Goal: Task Accomplishment & Management: Manage account settings

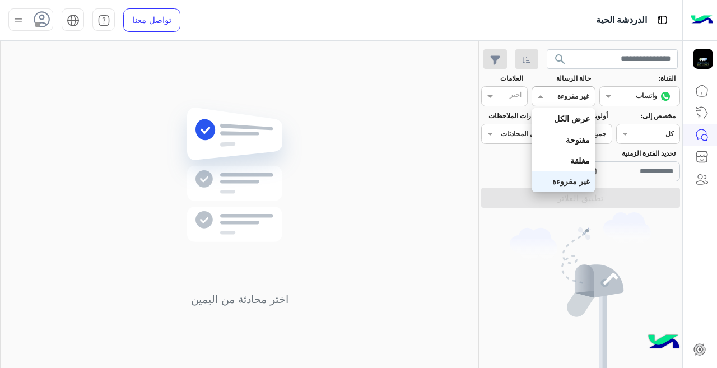
click at [570, 101] on div "غير مقروءة" at bounding box center [573, 96] width 32 height 10
click at [568, 115] on b "عرض الكل" at bounding box center [572, 119] width 36 height 10
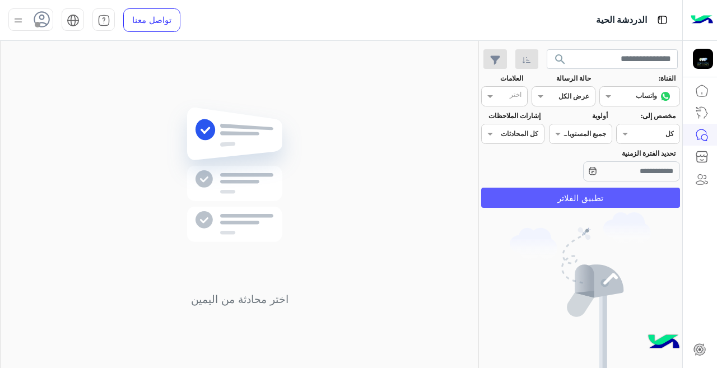
click at [610, 198] on button "تطبيق الفلاتر" at bounding box center [580, 198] width 199 height 20
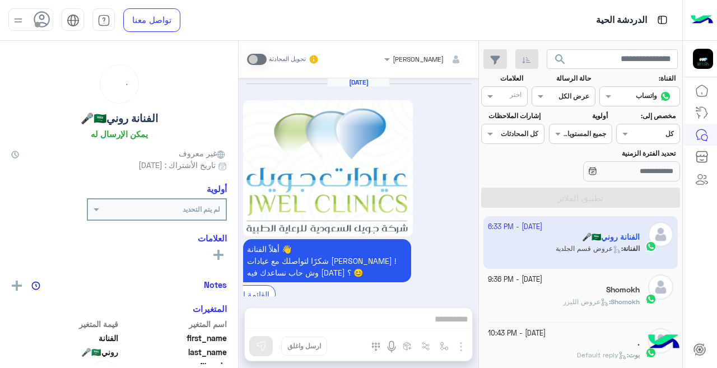
scroll to position [494, 0]
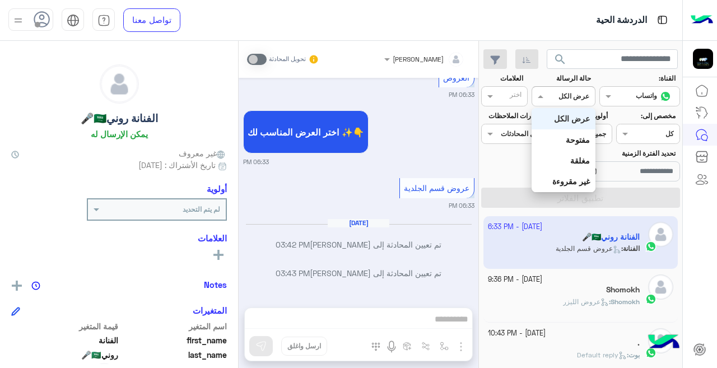
click at [560, 97] on div at bounding box center [563, 95] width 62 height 11
click at [567, 179] on b "غير مقروءة" at bounding box center [571, 181] width 38 height 10
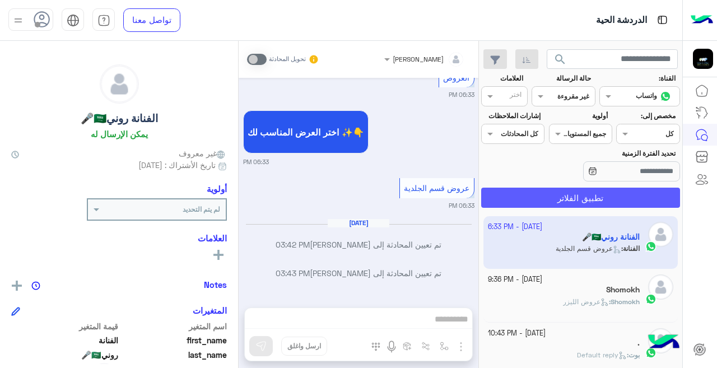
click at [567, 193] on button "تطبيق الفلاتر" at bounding box center [580, 198] width 199 height 20
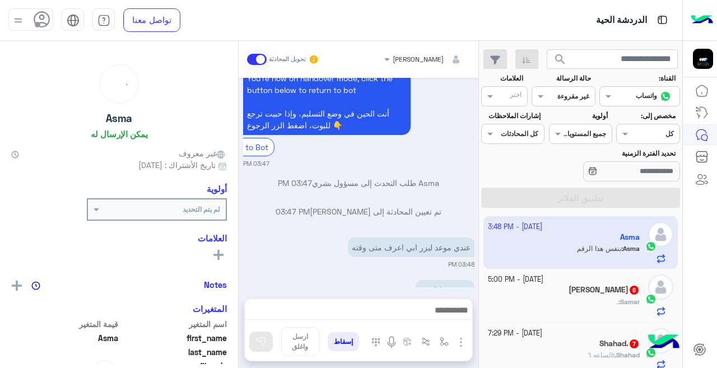
scroll to position [535, 0]
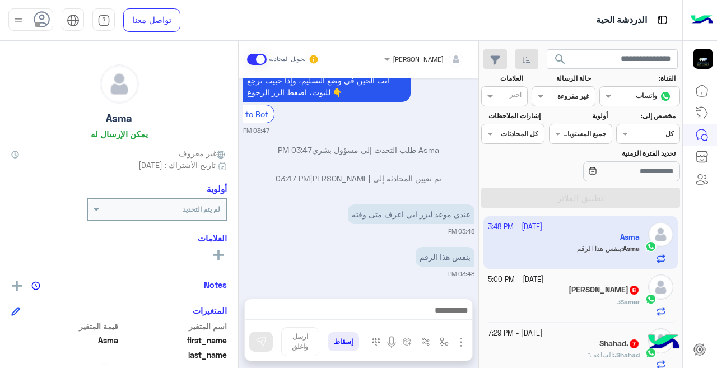
click at [527, 236] on app-inbox-user "[DATE] - 3:48 PM [PERSON_NAME] : بنفس هذا الرقم" at bounding box center [580, 242] width 195 height 53
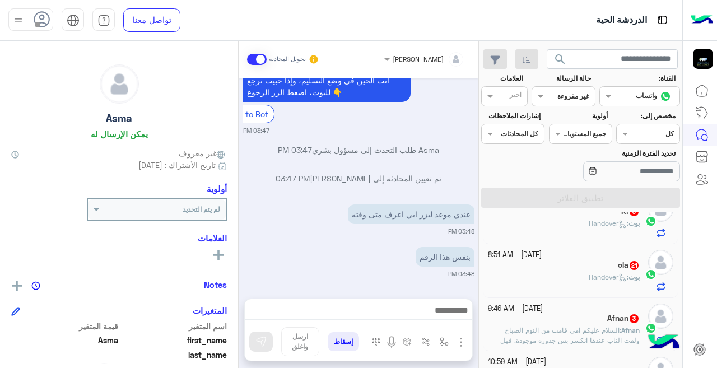
scroll to position [0, 0]
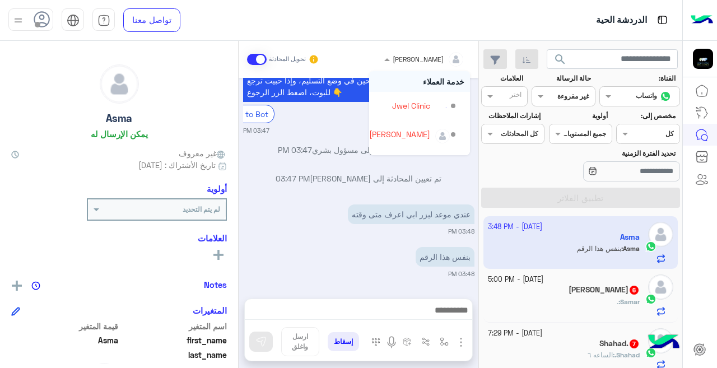
click at [426, 62] on input "text" at bounding box center [438, 58] width 52 height 10
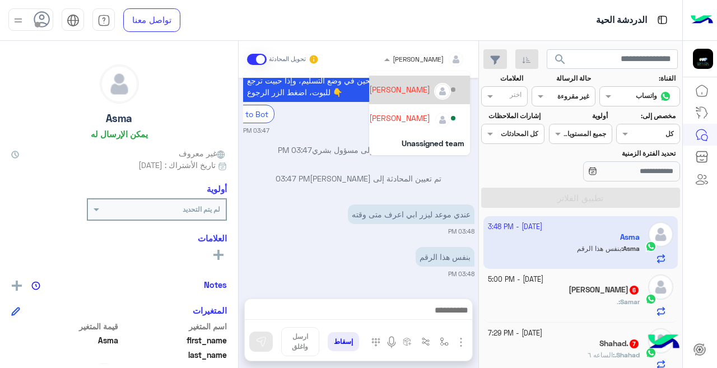
click at [389, 90] on div "[PERSON_NAME]" at bounding box center [399, 89] width 61 height 12
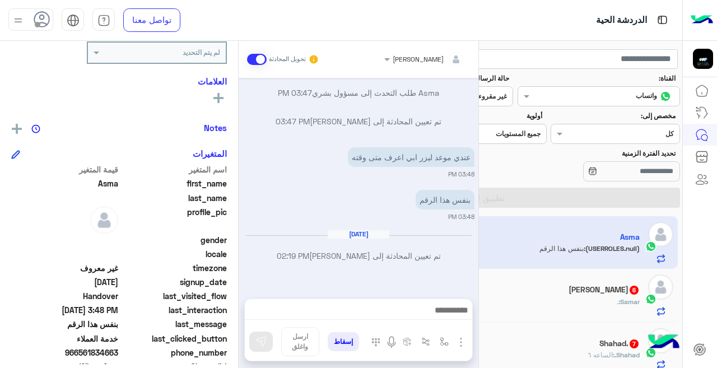
scroll to position [592, 0]
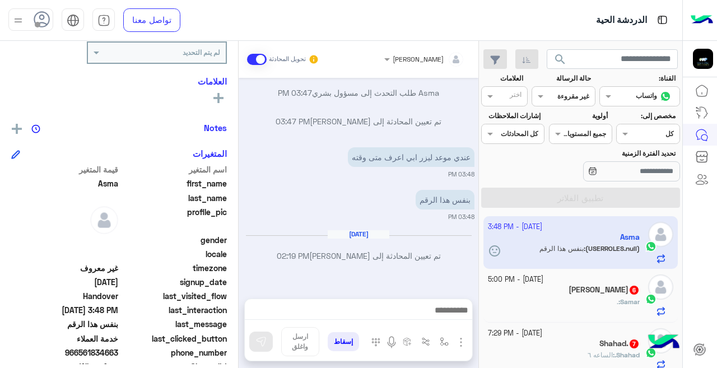
click at [528, 297] on div "Samar : ." at bounding box center [564, 307] width 152 height 20
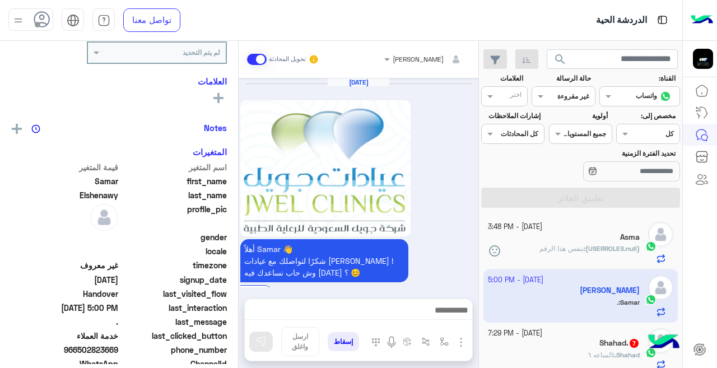
scroll to position [657, 0]
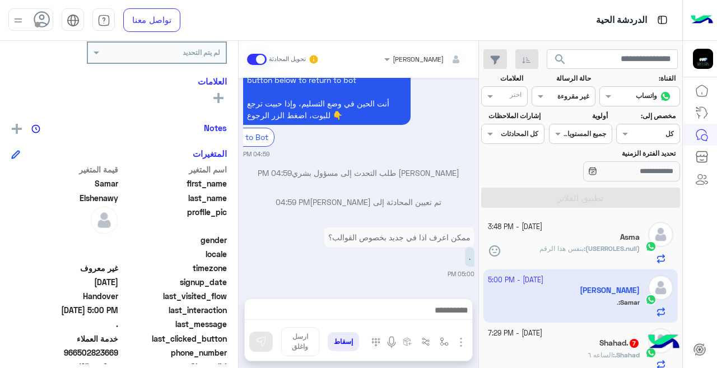
click at [558, 344] on div "Shahad. 7" at bounding box center [564, 344] width 152 height 12
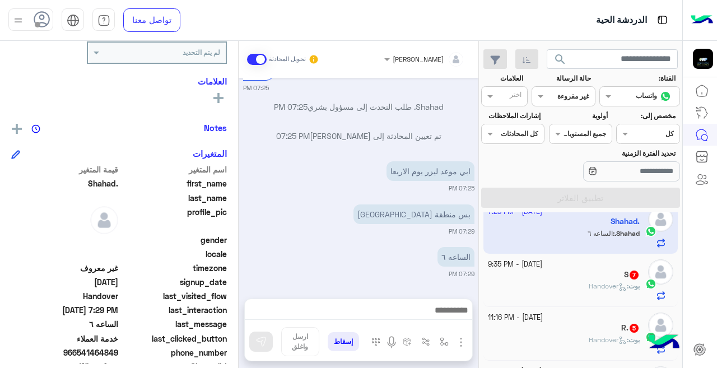
scroll to position [156, 0]
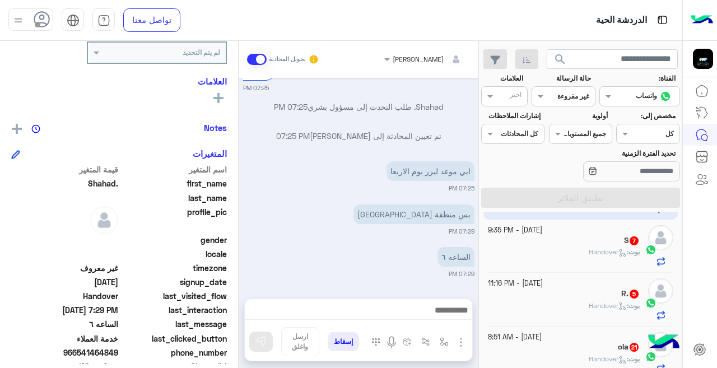
click at [505, 240] on div "S 7" at bounding box center [564, 242] width 152 height 12
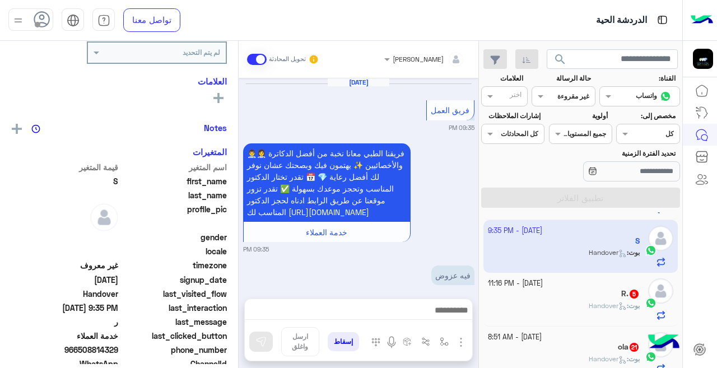
scroll to position [502, 0]
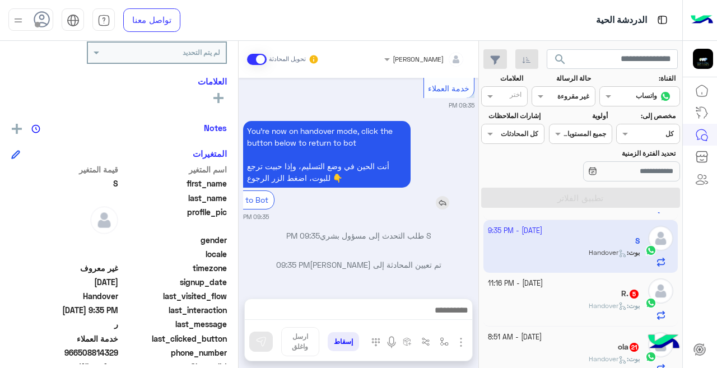
click at [422, 199] on div "Return to Bot" at bounding box center [326, 199] width 235 height 18
click at [497, 297] on div "R. 5" at bounding box center [564, 295] width 152 height 12
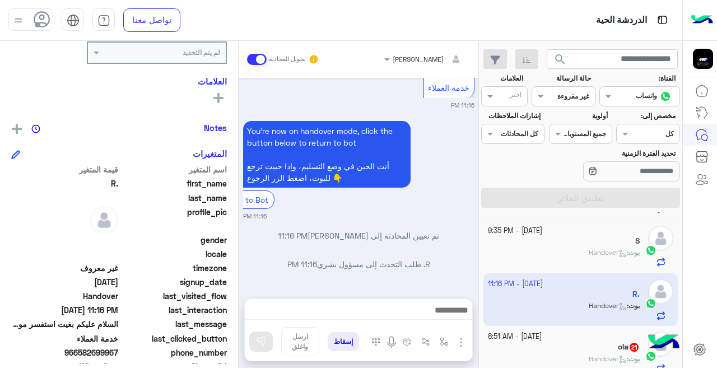
scroll to position [724, 0]
click at [622, 347] on h5 "ola 21" at bounding box center [629, 347] width 22 height 10
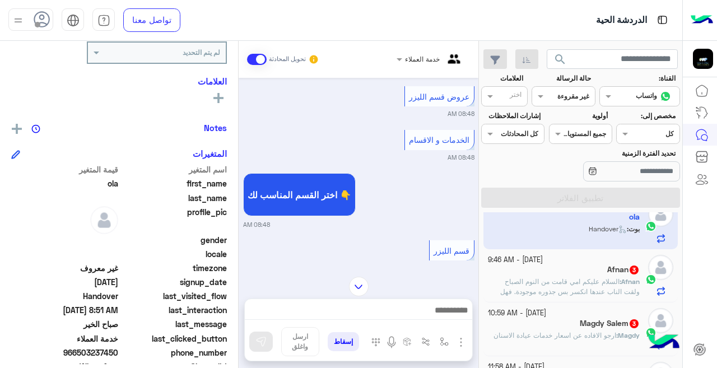
scroll to position [301, 0]
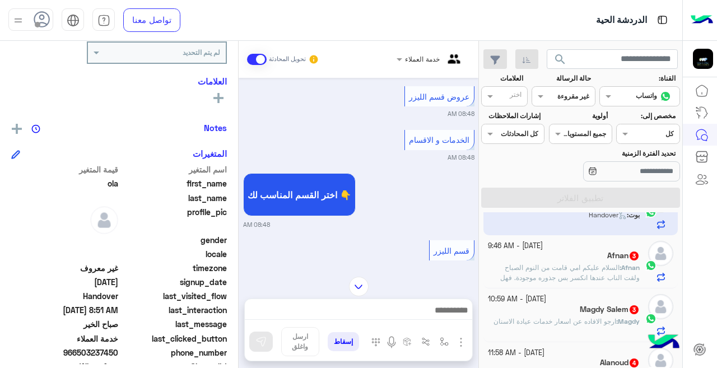
click at [587, 263] on p "Afnan : السلام عليكم امي قامت من النوم الصباح ولقت الناب عندها انكسر بس جذوره م…" at bounding box center [564, 278] width 152 height 30
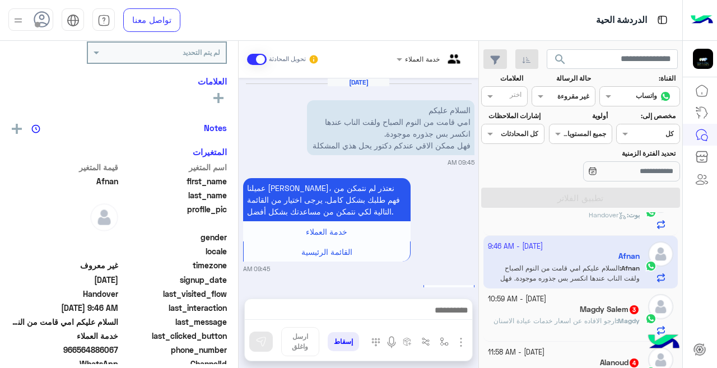
scroll to position [312, 0]
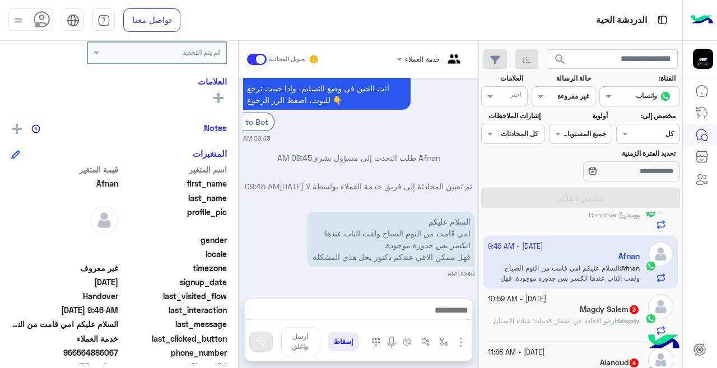
click at [573, 307] on div "Magdy Salem 3" at bounding box center [564, 311] width 152 height 12
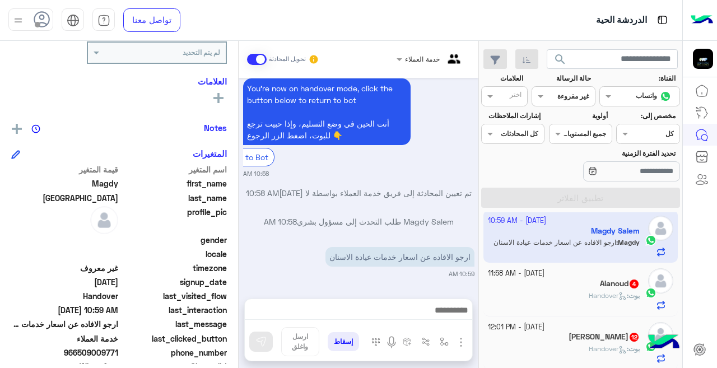
scroll to position [391, 0]
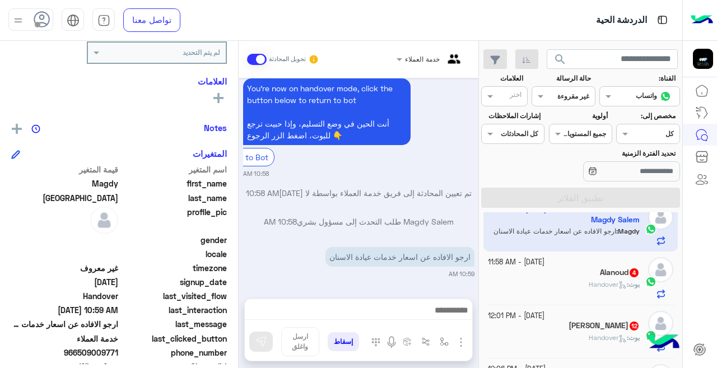
click at [558, 282] on div "بوت : Handover" at bounding box center [564, 289] width 152 height 20
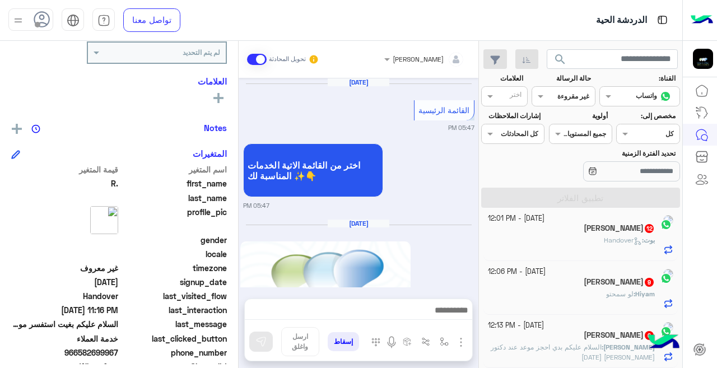
scroll to position [3368, 0]
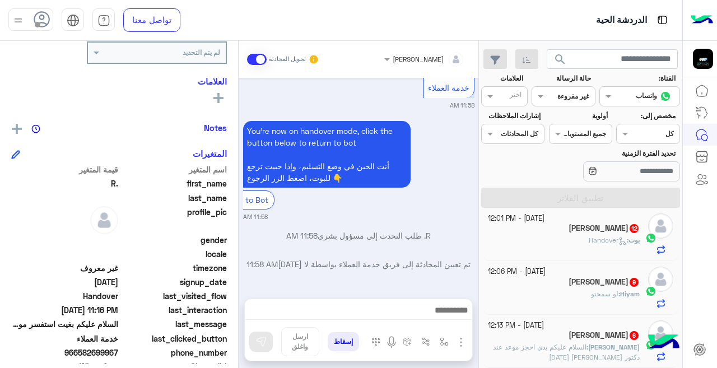
click at [543, 238] on div "بوت : Handover" at bounding box center [564, 245] width 152 height 20
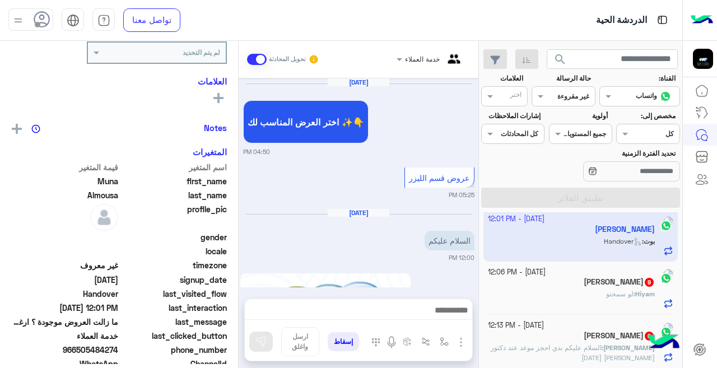
scroll to position [591, 0]
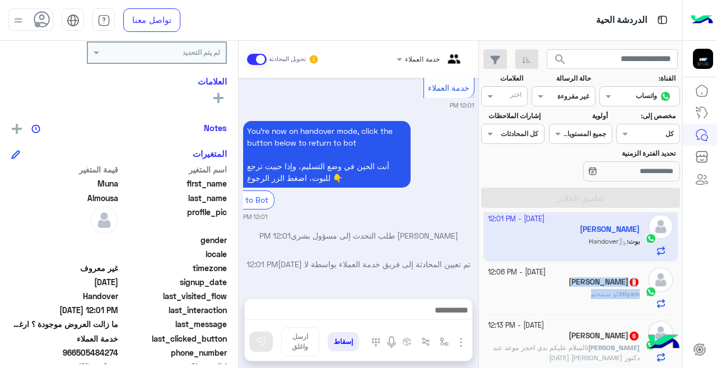
click at [532, 287] on div "[DATE] - 12:06 PM [PERSON_NAME] 9 Hiyam : [PERSON_NAME]" at bounding box center [564, 287] width 152 height 41
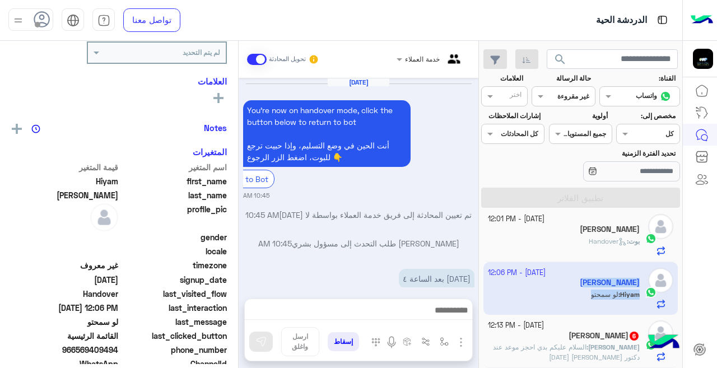
scroll to position [330, 0]
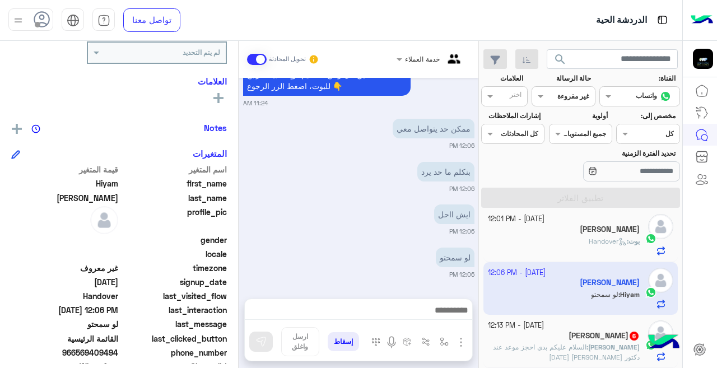
click at [586, 331] on h5 "[PERSON_NAME] 6" at bounding box center [603, 336] width 71 height 10
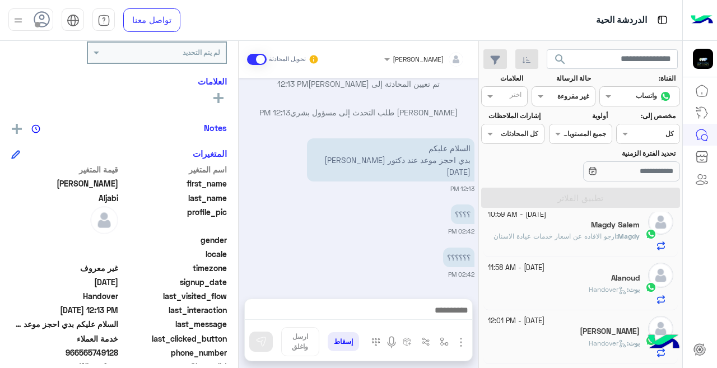
scroll to position [162, 0]
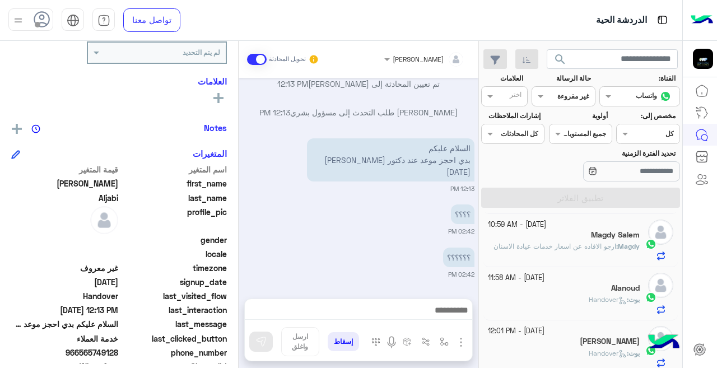
click at [562, 303] on div "بوت : Handover" at bounding box center [564, 304] width 152 height 20
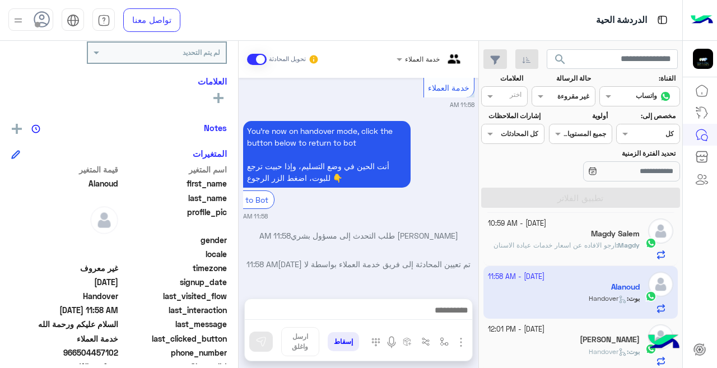
scroll to position [158, 0]
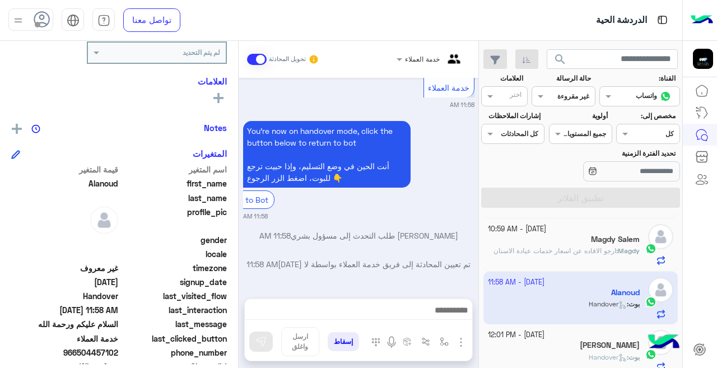
click at [559, 99] on div at bounding box center [563, 95] width 62 height 11
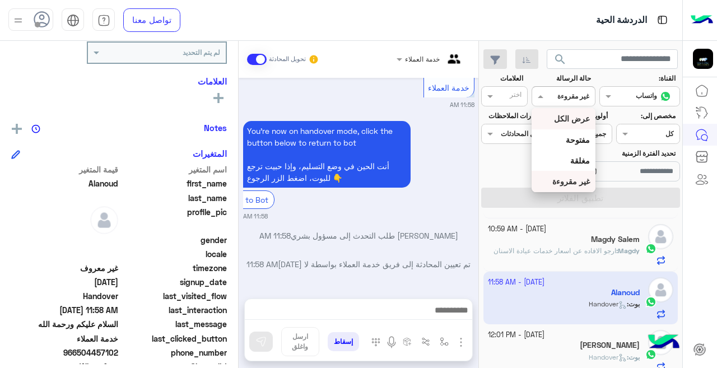
drag, startPoint x: 566, startPoint y: 112, endPoint x: 567, endPoint y: 118, distance: 5.6
click at [567, 118] on div "عرض الكل" at bounding box center [562, 118] width 63 height 21
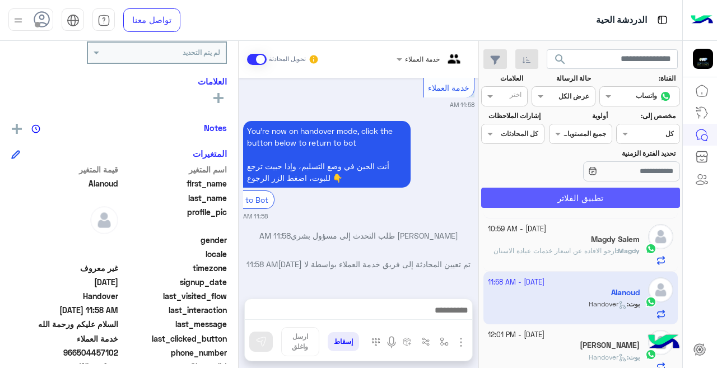
click at [579, 200] on button "تطبيق الفلاتر" at bounding box center [580, 198] width 199 height 20
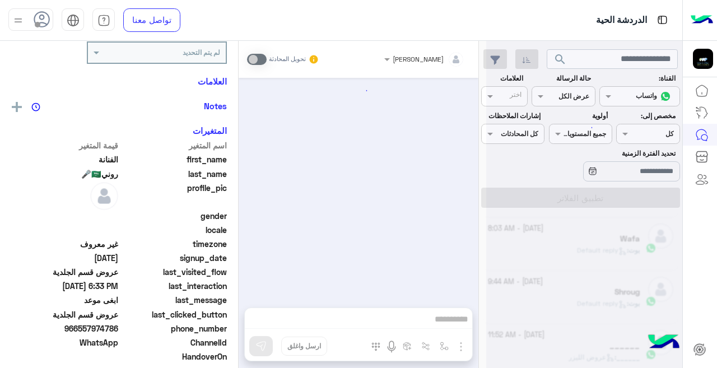
scroll to position [157, 0]
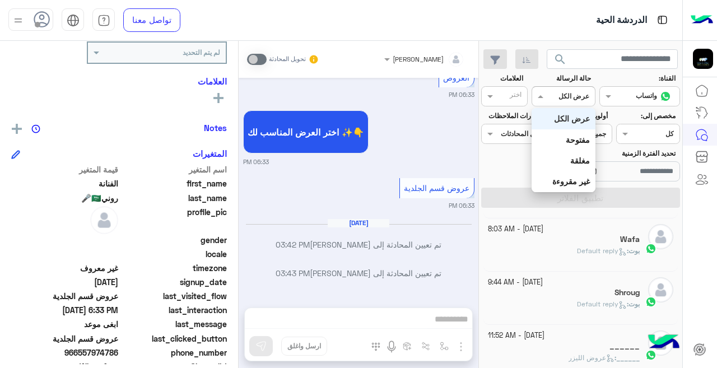
click at [559, 97] on div at bounding box center [563, 95] width 62 height 11
click at [578, 176] on b "غير مقروءة" at bounding box center [571, 181] width 38 height 10
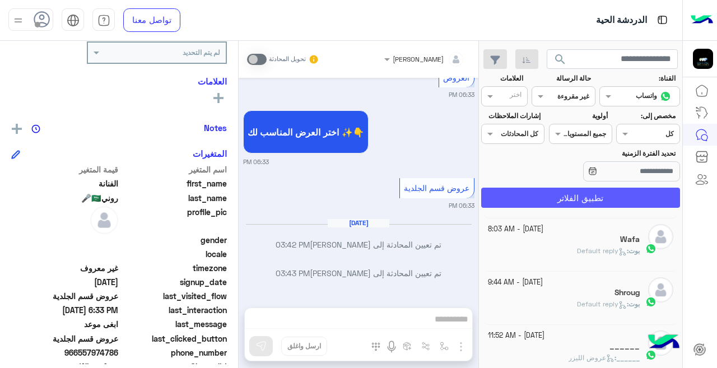
click at [544, 202] on button "تطبيق الفلاتر" at bounding box center [580, 198] width 199 height 20
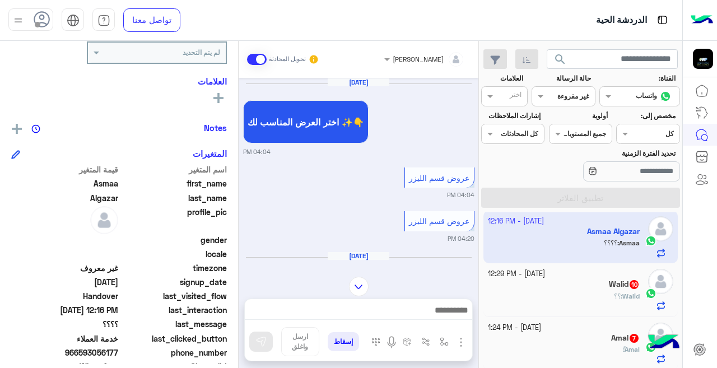
scroll to position [568, 0]
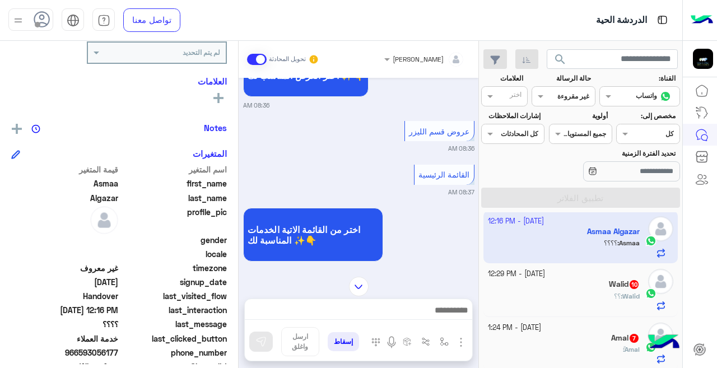
click at [585, 287] on div "Walid 10" at bounding box center [564, 285] width 152 height 12
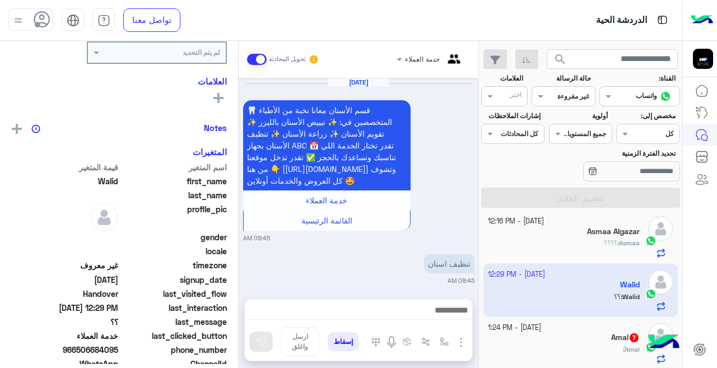
scroll to position [481, 0]
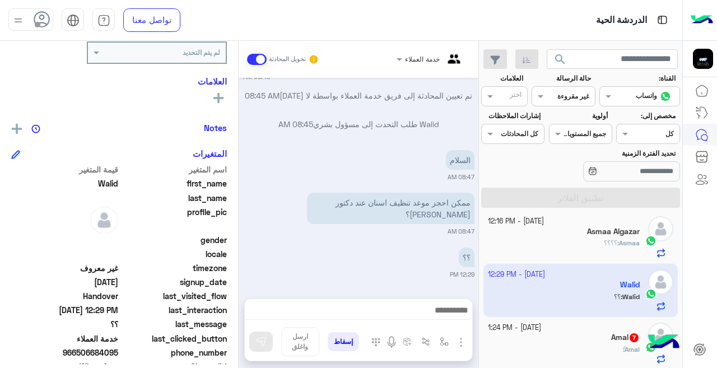
click at [541, 328] on small "[DATE] - 1:24 PM" at bounding box center [514, 327] width 53 height 11
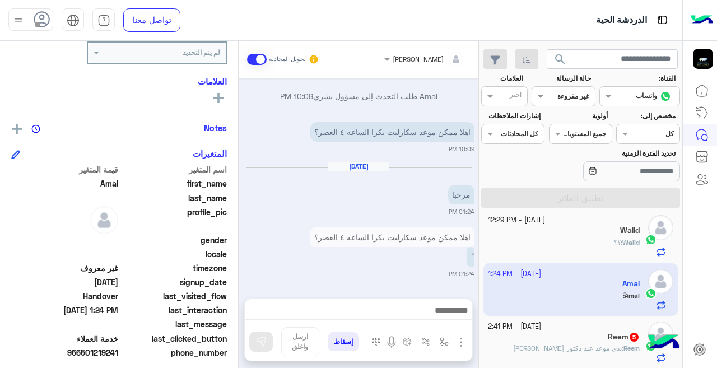
scroll to position [61, 0]
drag, startPoint x: 613, startPoint y: 338, endPoint x: 694, endPoint y: 350, distance: 82.1
click at [613, 337] on h5 "Reem 5" at bounding box center [623, 336] width 32 height 10
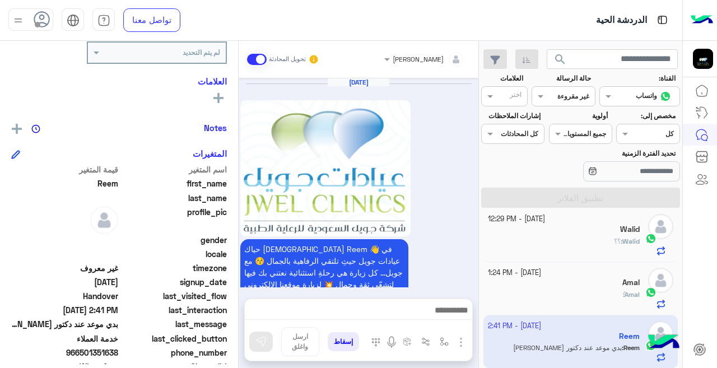
scroll to position [665, 0]
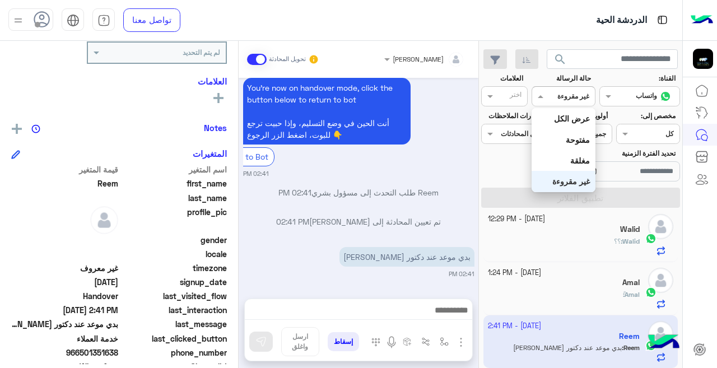
click at [542, 94] on span at bounding box center [539, 96] width 14 height 12
click at [556, 114] on b "عرض الكل" at bounding box center [572, 119] width 36 height 10
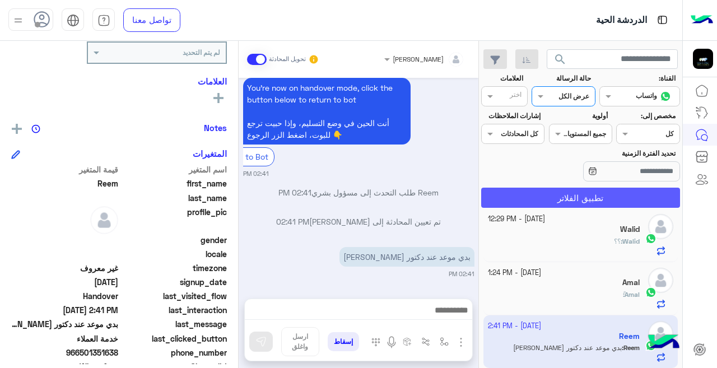
click at [578, 194] on button "تطبيق الفلاتر" at bounding box center [580, 198] width 199 height 20
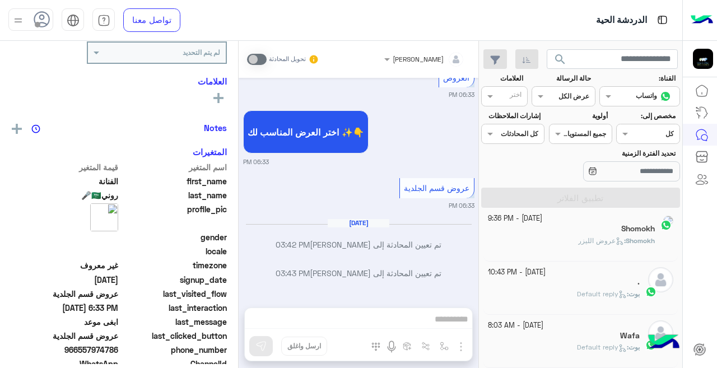
scroll to position [60, 0]
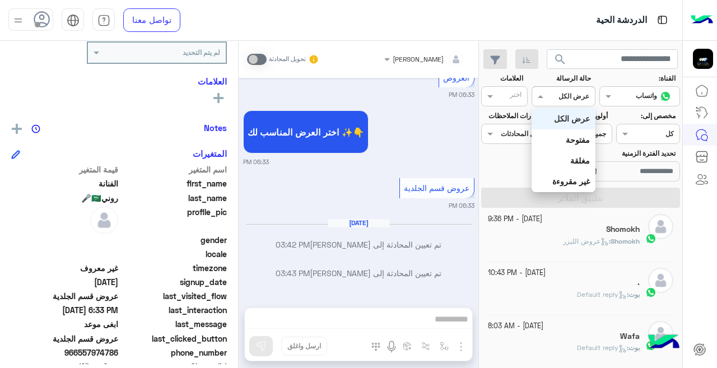
click at [546, 97] on span at bounding box center [539, 96] width 14 height 12
click at [571, 176] on b "غير مقروءة" at bounding box center [571, 181] width 38 height 10
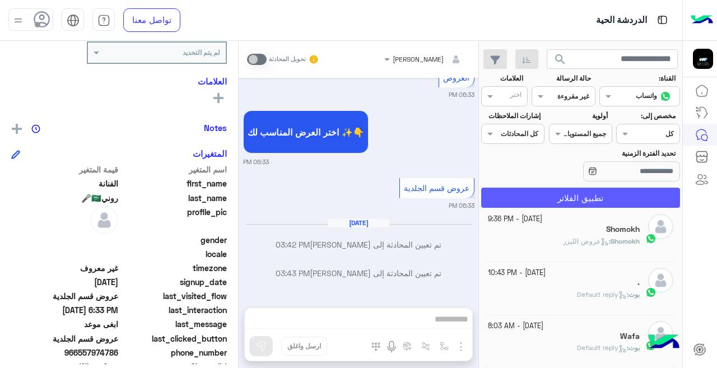
click at [572, 198] on button "تطبيق الفلاتر" at bounding box center [580, 198] width 199 height 20
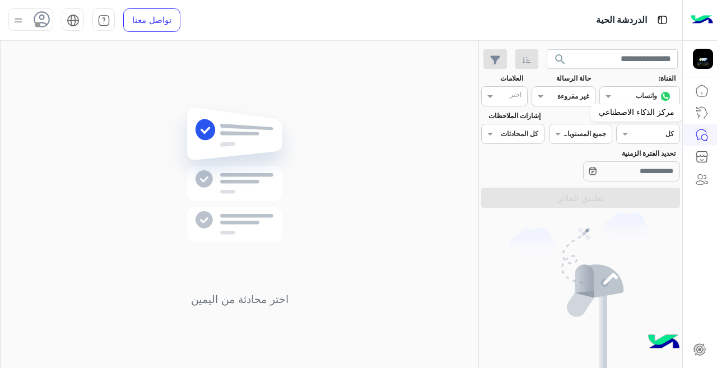
click at [621, 104] on div "مركز الذكاء الاصطناعي" at bounding box center [636, 113] width 92 height 18
click at [579, 91] on input "text" at bounding box center [576, 95] width 26 height 10
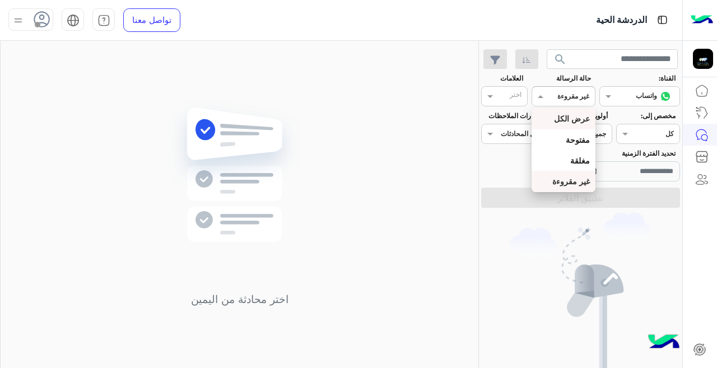
click at [572, 117] on b "عرض الكل" at bounding box center [572, 119] width 36 height 10
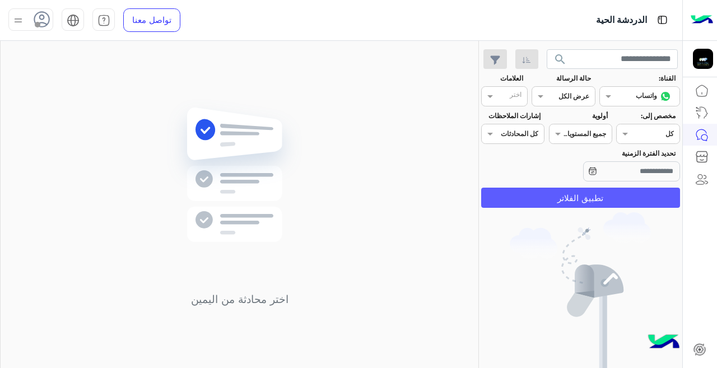
click at [572, 196] on button "تطبيق الفلاتر" at bounding box center [580, 198] width 199 height 20
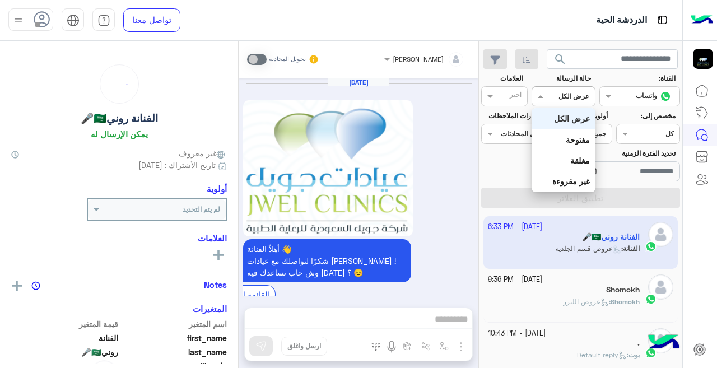
click at [544, 100] on span at bounding box center [539, 96] width 14 height 12
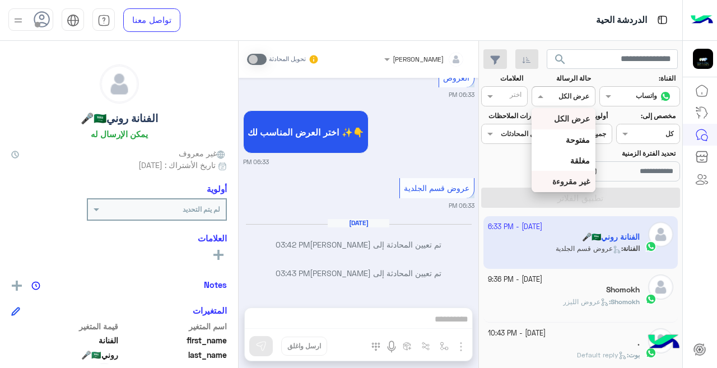
click at [558, 179] on b "غير مقروءة" at bounding box center [571, 181] width 38 height 10
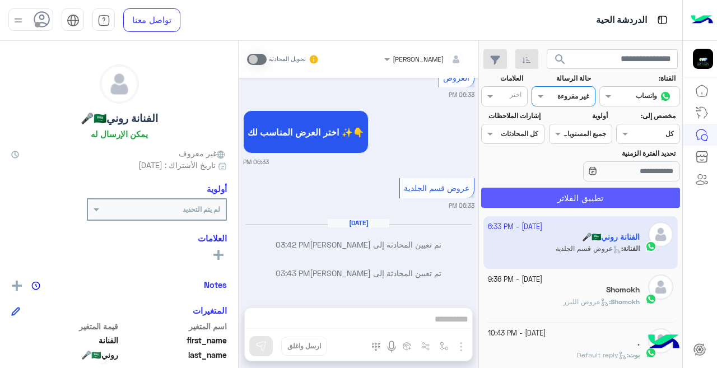
click at [567, 193] on button "تطبيق الفلاتر" at bounding box center [580, 198] width 199 height 20
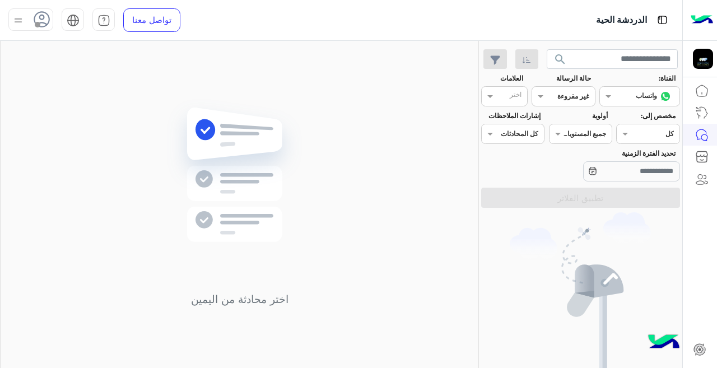
click at [587, 132] on input "text" at bounding box center [593, 133] width 26 height 10
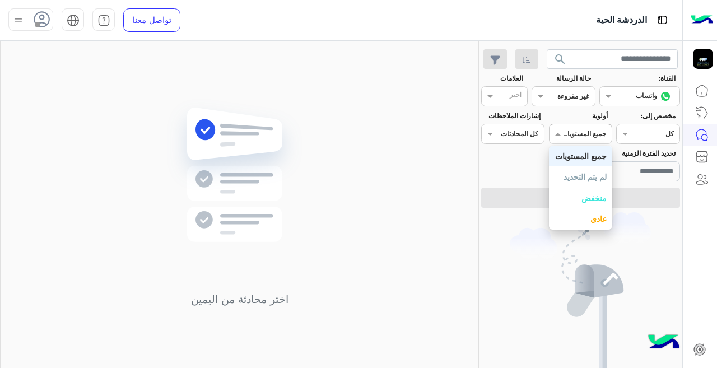
click at [589, 154] on b "جميع المستويات" at bounding box center [581, 156] width 52 height 10
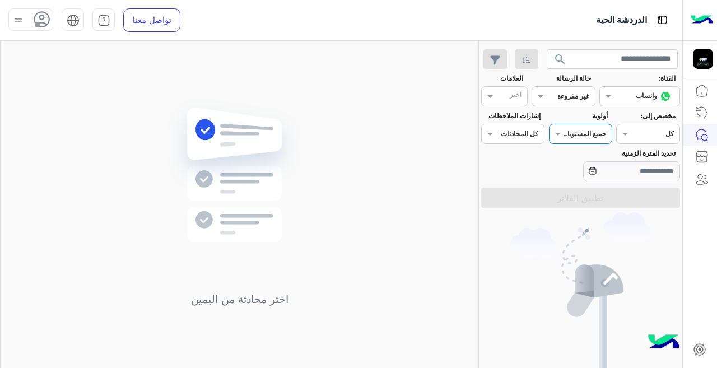
click at [640, 139] on div "Agent Filter كل" at bounding box center [647, 134] width 63 height 20
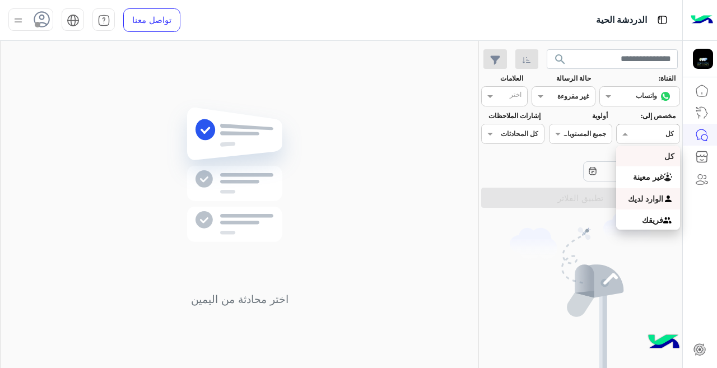
click at [648, 203] on b "الوارد لديك" at bounding box center [645, 199] width 35 height 10
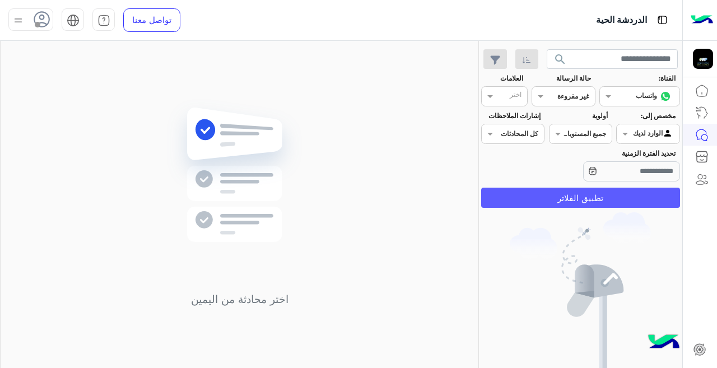
click at [617, 199] on button "تطبيق الفلاتر" at bounding box center [580, 198] width 199 height 20
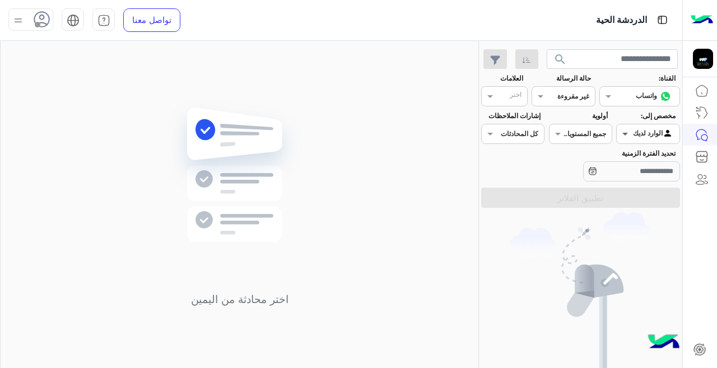
click at [628, 129] on span at bounding box center [623, 134] width 14 height 12
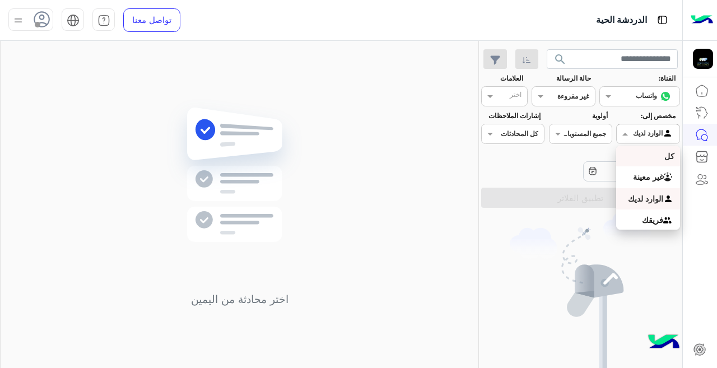
click at [648, 158] on div "كل" at bounding box center [647, 156] width 63 height 21
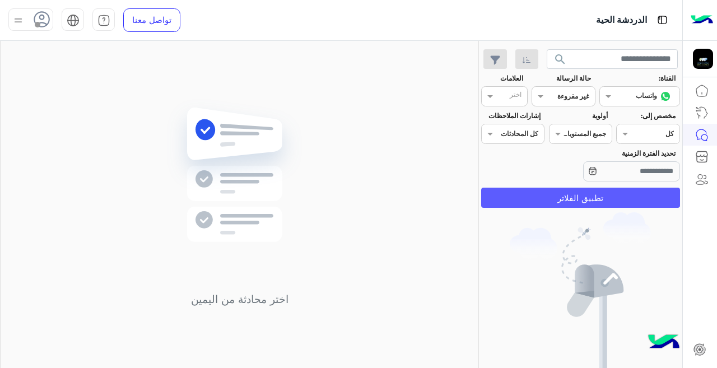
click at [651, 193] on button "تطبيق الفلاتر" at bounding box center [580, 198] width 199 height 20
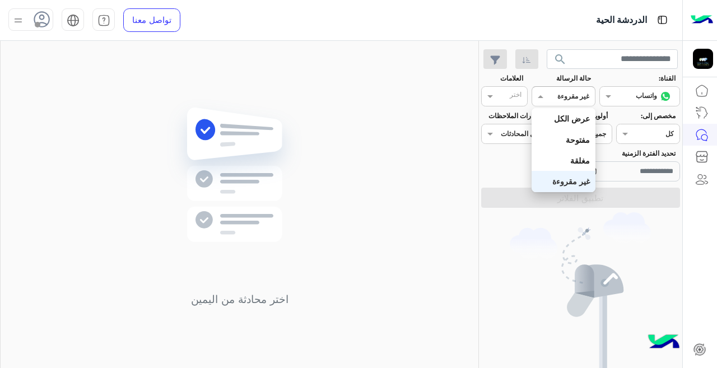
click at [575, 102] on div "القناه غير مقروءة" at bounding box center [562, 96] width 63 height 20
click at [574, 115] on b "عرض الكل" at bounding box center [572, 119] width 36 height 10
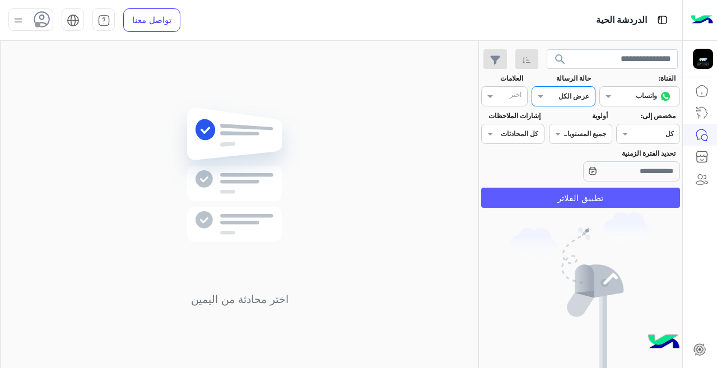
click at [603, 203] on button "تطبيق الفلاتر" at bounding box center [580, 198] width 199 height 20
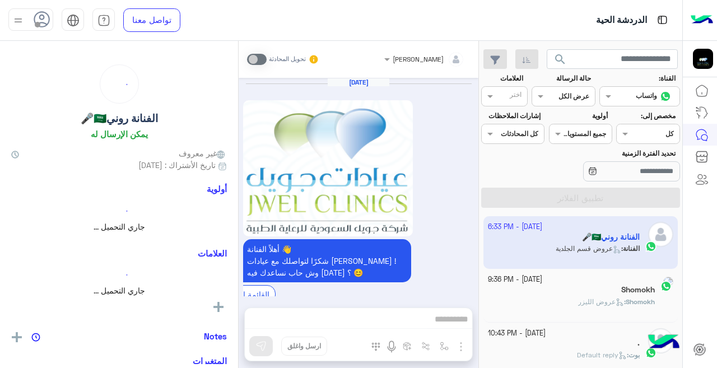
click at [547, 98] on div at bounding box center [563, 95] width 62 height 11
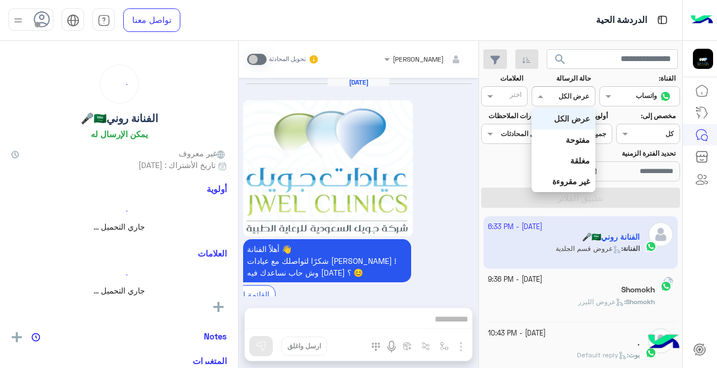
scroll to position [494, 0]
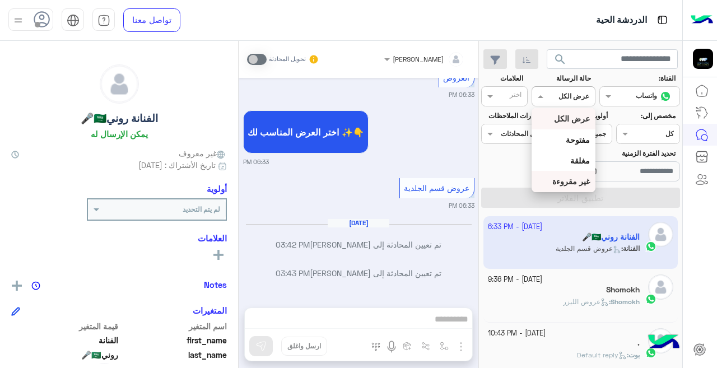
click at [564, 180] on b "غير مقروءة" at bounding box center [571, 181] width 38 height 10
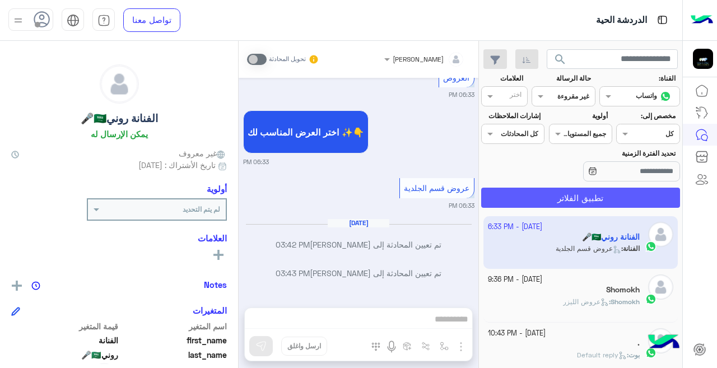
click at [571, 193] on button "تطبيق الفلاتر" at bounding box center [580, 198] width 199 height 20
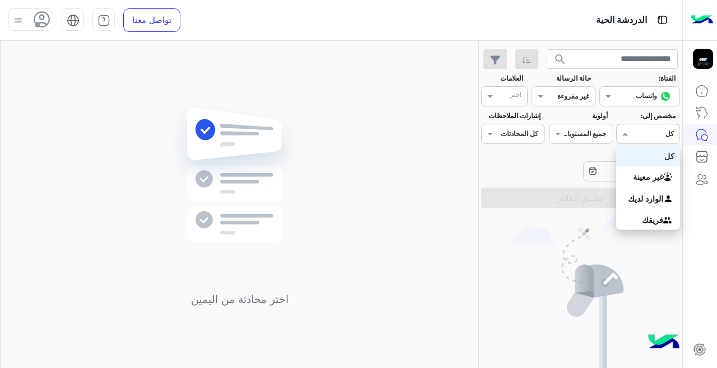
click at [630, 136] on span at bounding box center [623, 134] width 14 height 12
